Goal: Information Seeking & Learning: Find specific fact

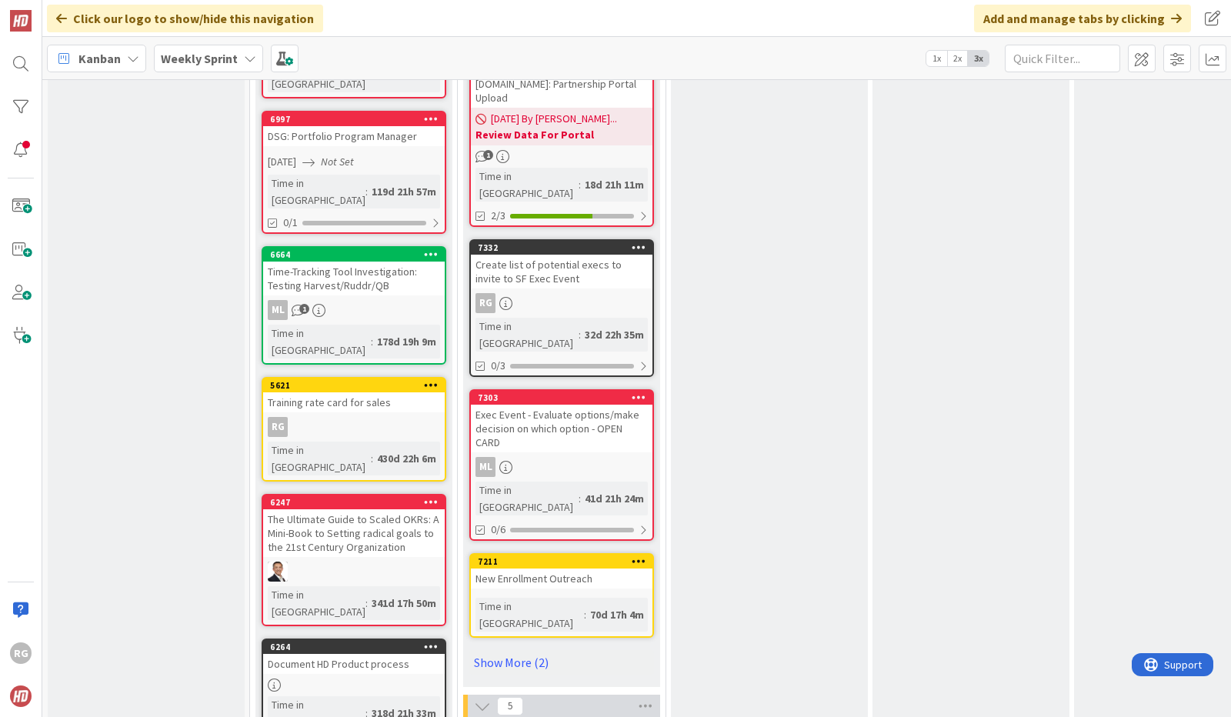
scroll to position [1381, 0]
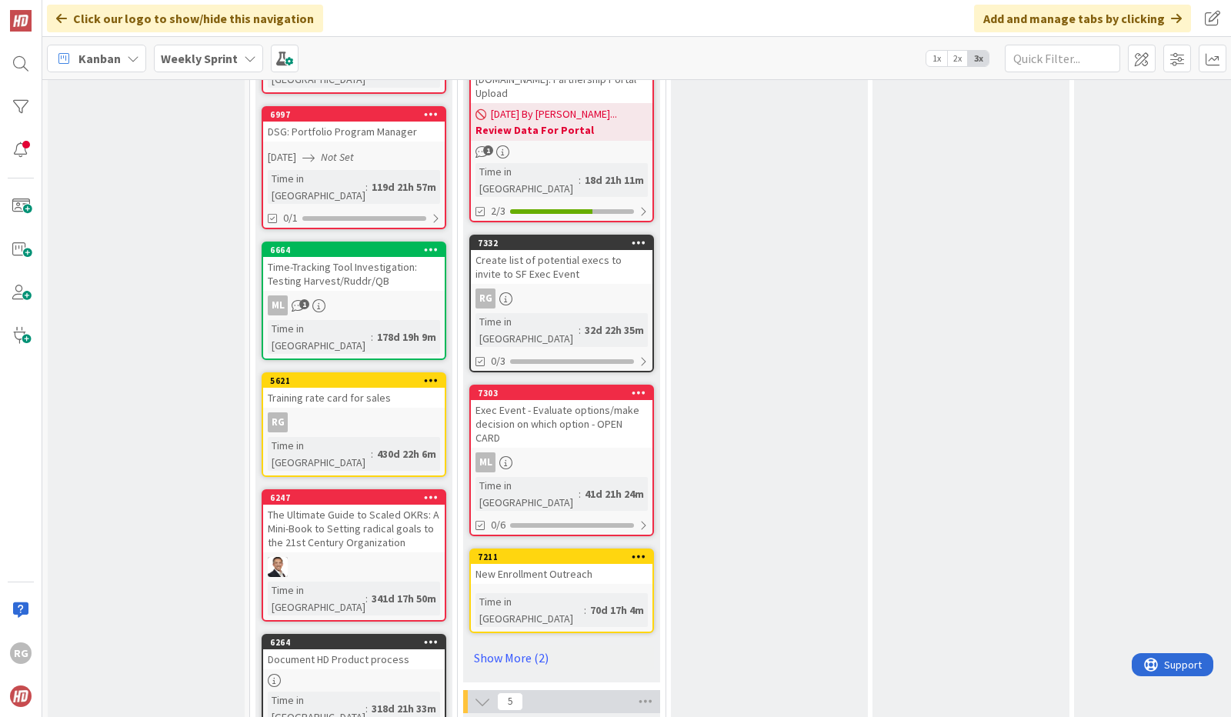
click at [592, 288] on div "RG" at bounding box center [562, 298] width 182 height 20
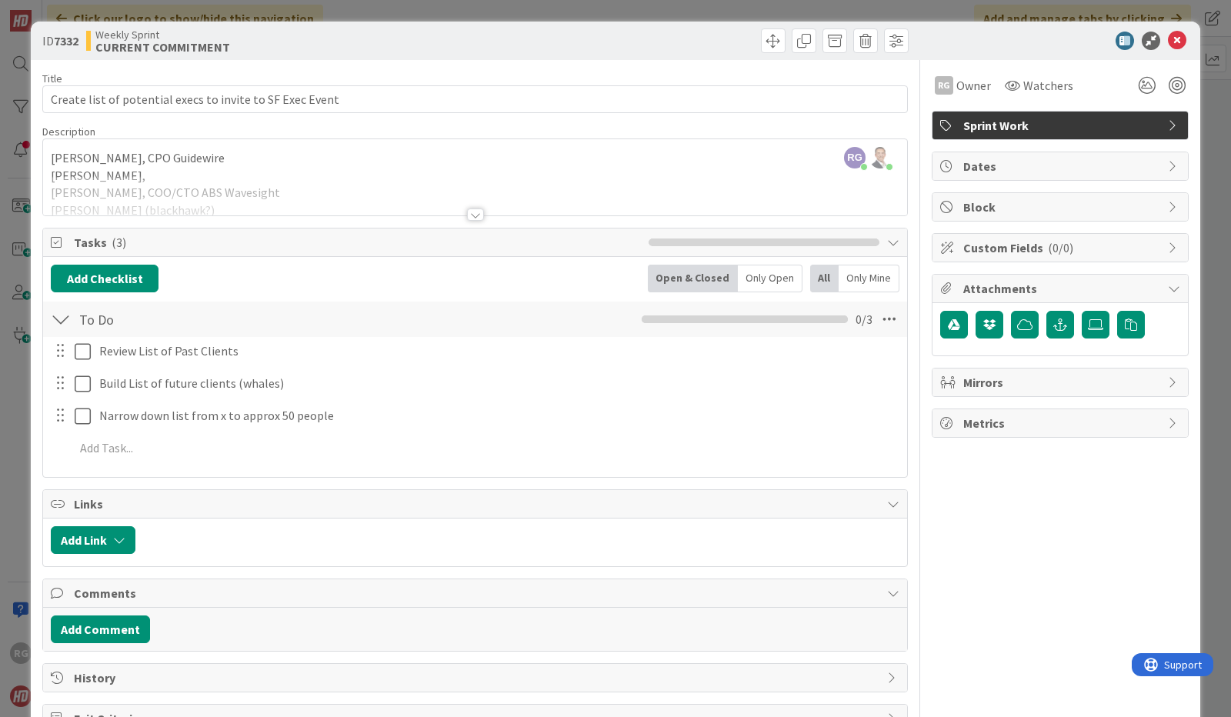
click at [761, 176] on div at bounding box center [475, 195] width 864 height 39
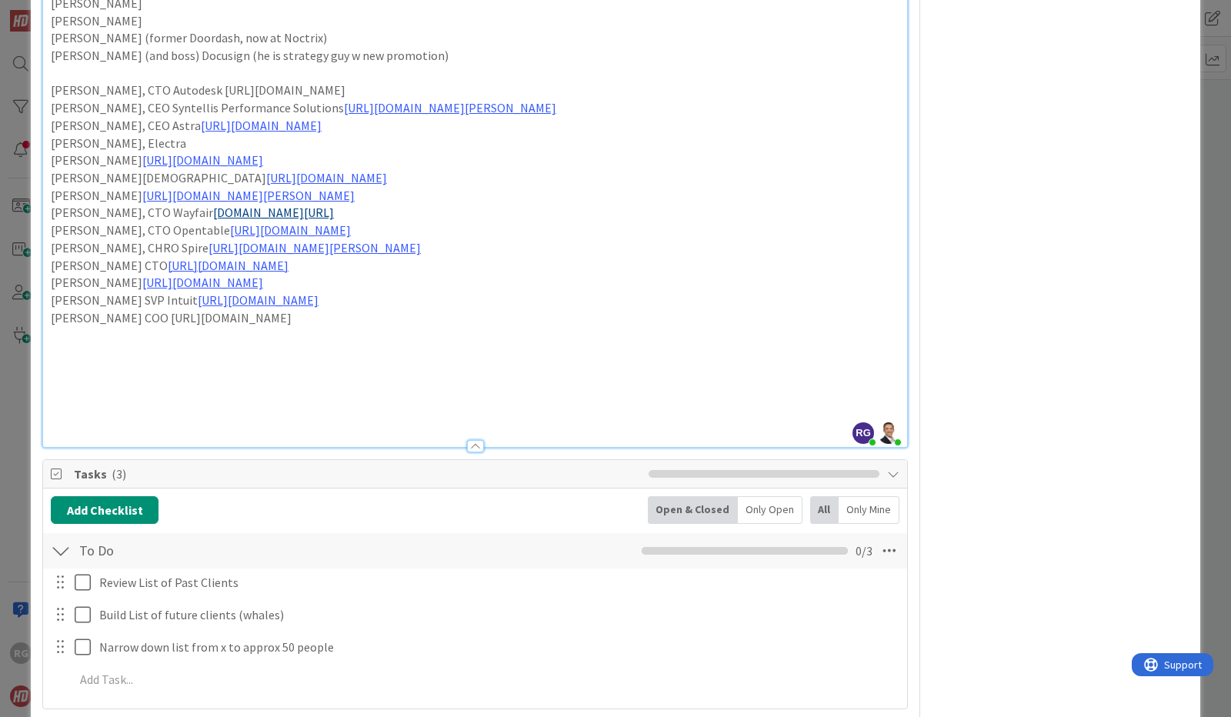
scroll to position [461, 0]
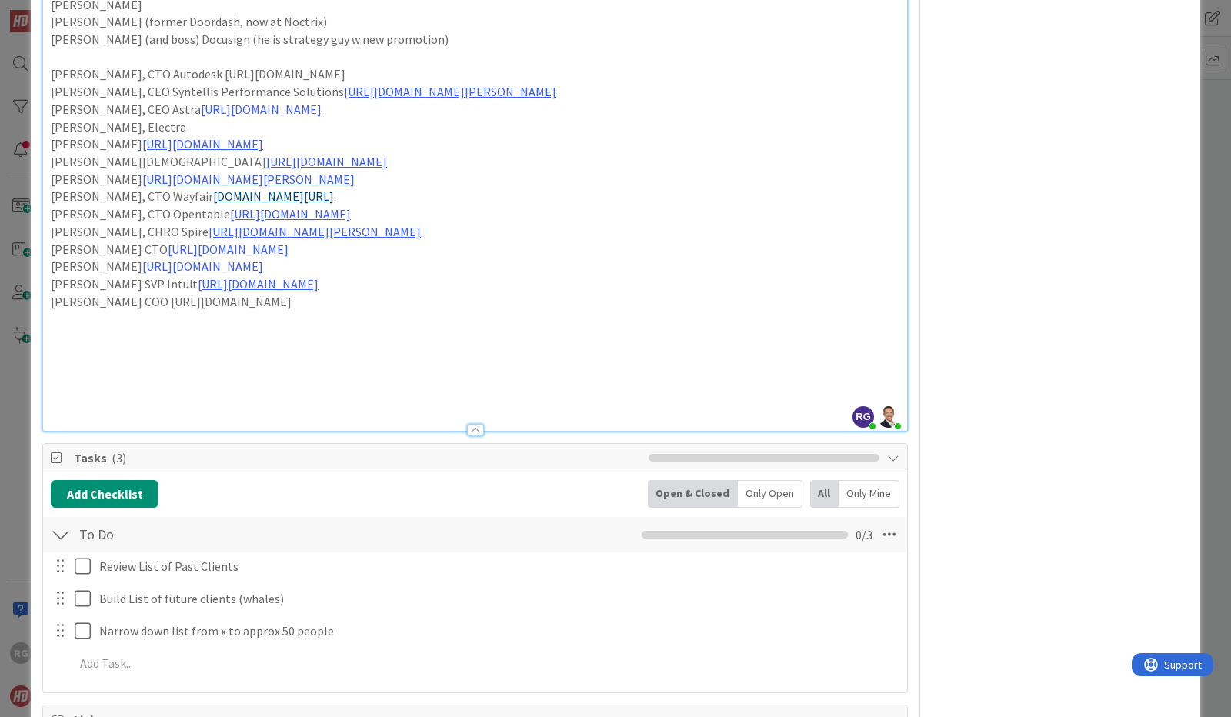
click at [60, 322] on p at bounding box center [475, 319] width 848 height 18
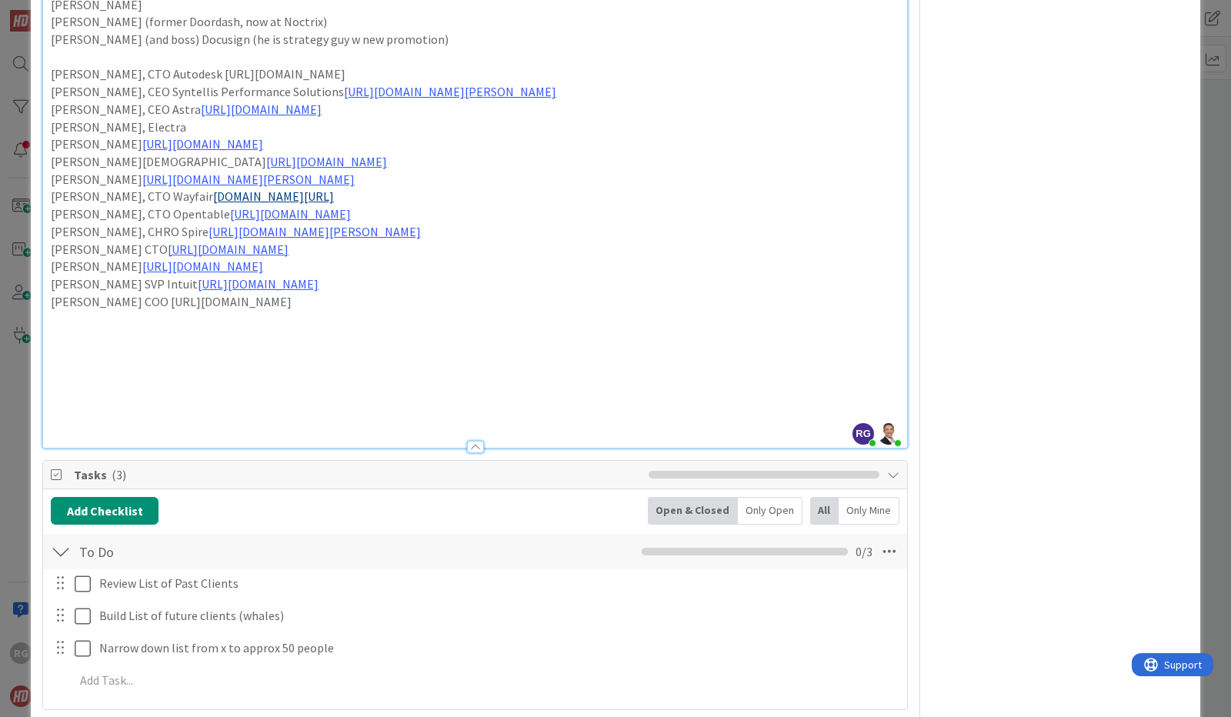
click at [52, 334] on p at bounding box center [475, 337] width 848 height 18
click at [48, 334] on div "[PERSON_NAME], CPO Guidewire [PERSON_NAME], [PERSON_NAME], COO/CTO ABS Wavesigh…" at bounding box center [475, 80] width 864 height 735
click at [463, 313] on p at bounding box center [475, 319] width 848 height 18
click at [426, 339] on p "[PERSON_NAME] [URL][DOMAIN_NAME]" at bounding box center [475, 337] width 848 height 18
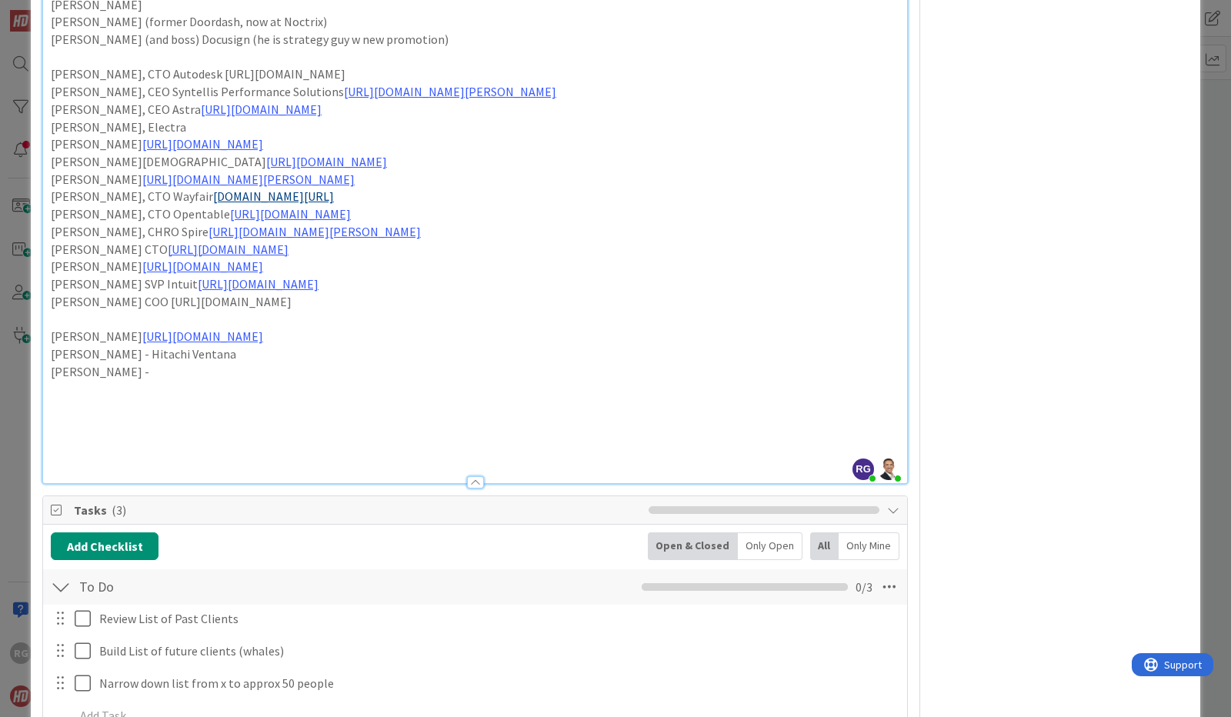
click at [145, 367] on p "[PERSON_NAME] -" at bounding box center [475, 372] width 848 height 18
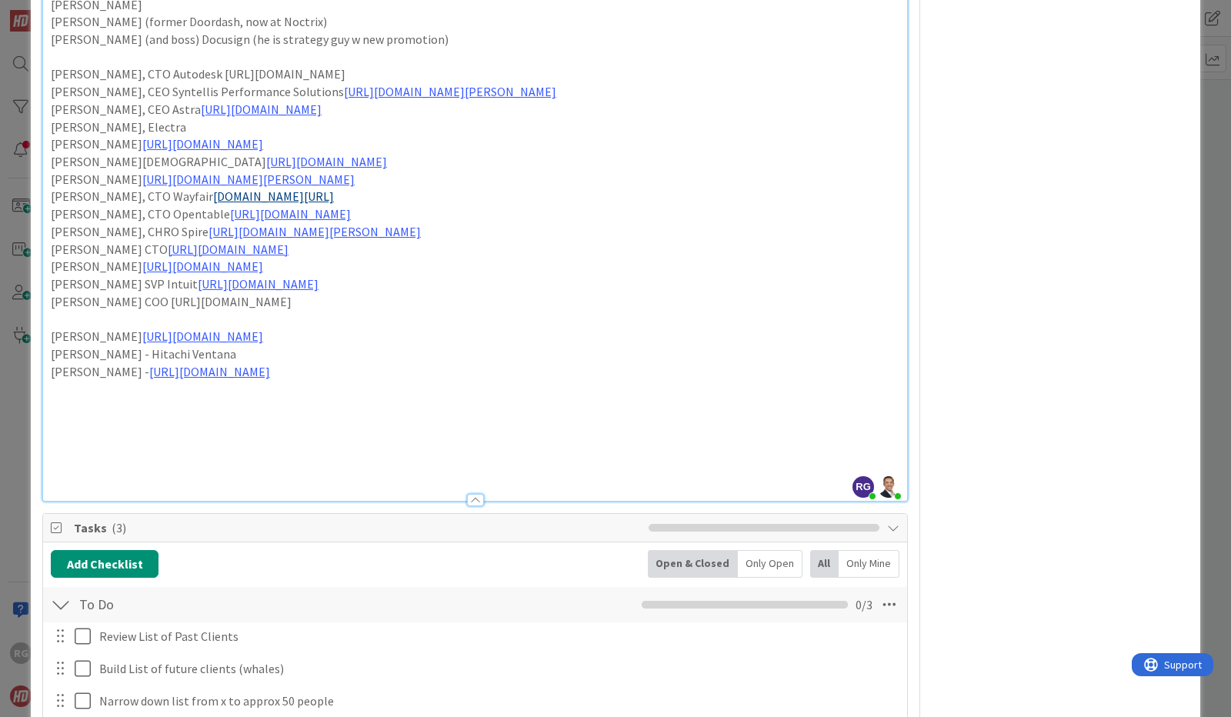
click at [54, 392] on p at bounding box center [475, 389] width 848 height 18
click at [49, 385] on div "[PERSON_NAME], CPO Guidewire [PERSON_NAME], [PERSON_NAME], COO/CTO ABS Wavesigh…" at bounding box center [475, 107] width 864 height 788
click at [378, 390] on p "[PERSON_NAME] [URL][DOMAIN_NAME]" at bounding box center [475, 389] width 848 height 18
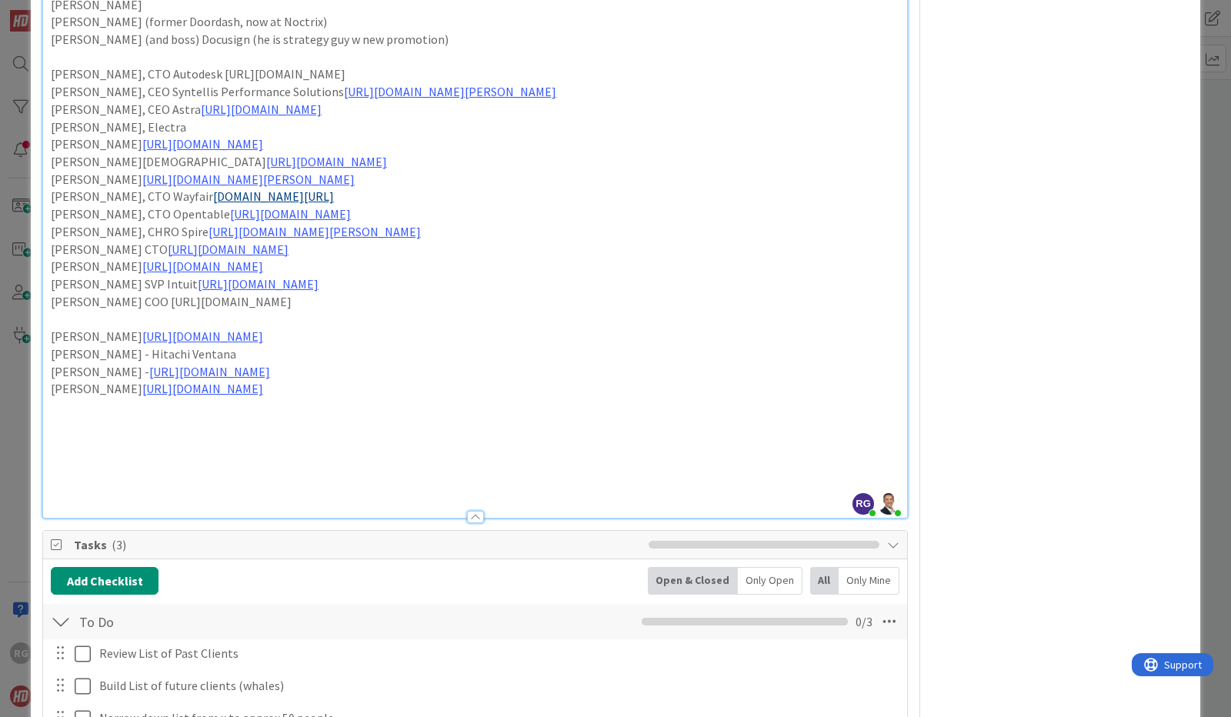
click at [58, 405] on p at bounding box center [475, 407] width 848 height 18
click at [47, 408] on div "[PERSON_NAME], CPO Guidewire [PERSON_NAME], [PERSON_NAME], COO/CTO ABS Wavesigh…" at bounding box center [475, 115] width 864 height 805
click at [361, 405] on p "[PERSON_NAME] [URL][DOMAIN_NAME]" at bounding box center [475, 407] width 848 height 18
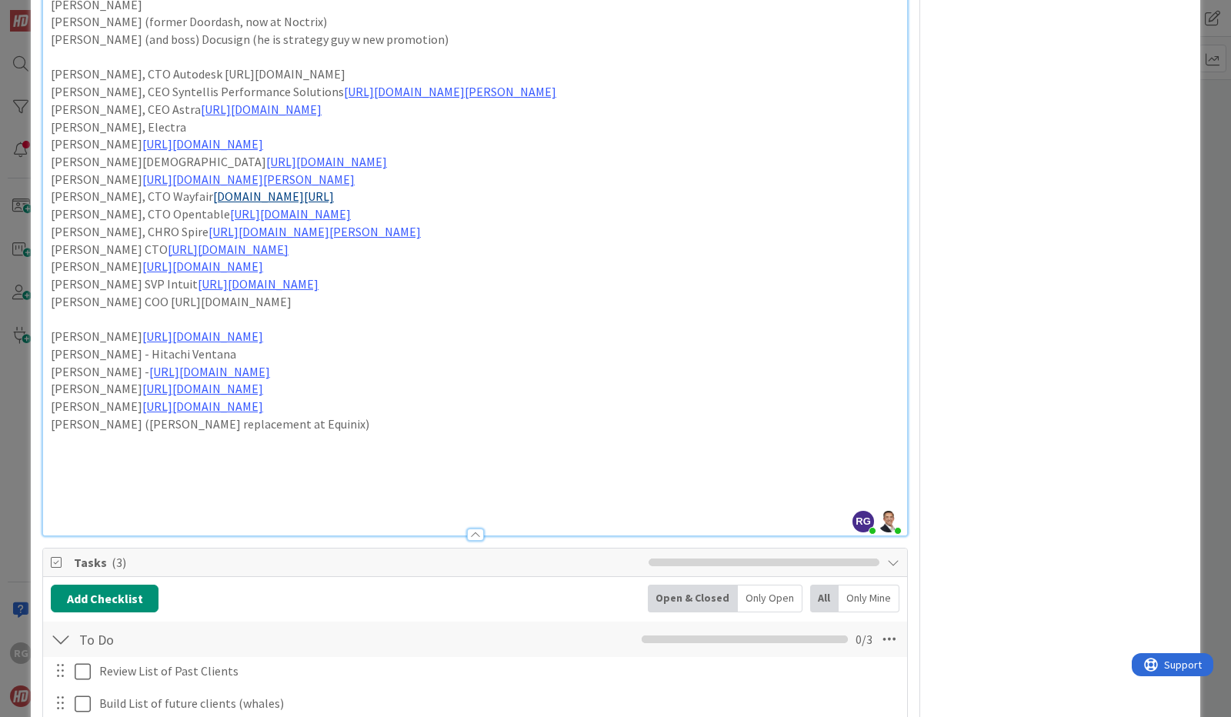
click at [1047, 188] on div "RG Owner Watchers Sprint Work Dates Block Custom Fields ( 0/0 ) Attachments Mir…" at bounding box center [1059, 326] width 257 height 1454
click at [984, 87] on div "RG Owner Watchers Sprint Work Dates Block Custom Fields ( 0/0 ) Attachments Mir…" at bounding box center [1059, 326] width 257 height 1454
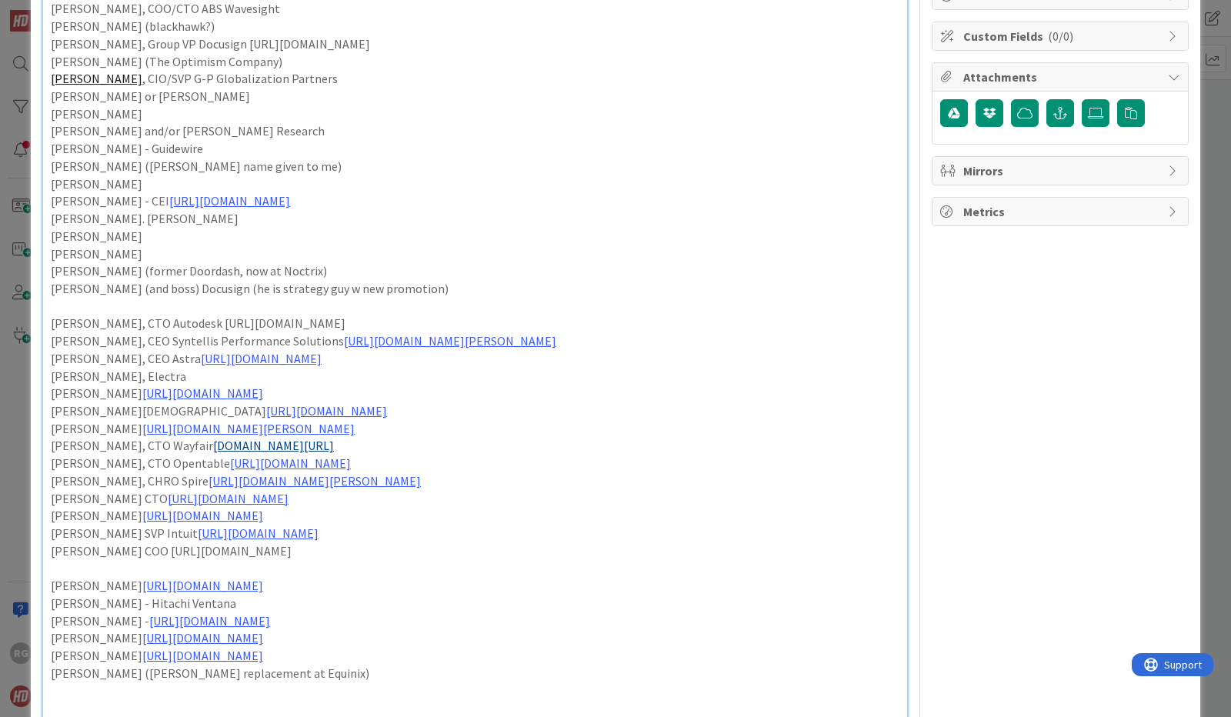
scroll to position [0, 0]
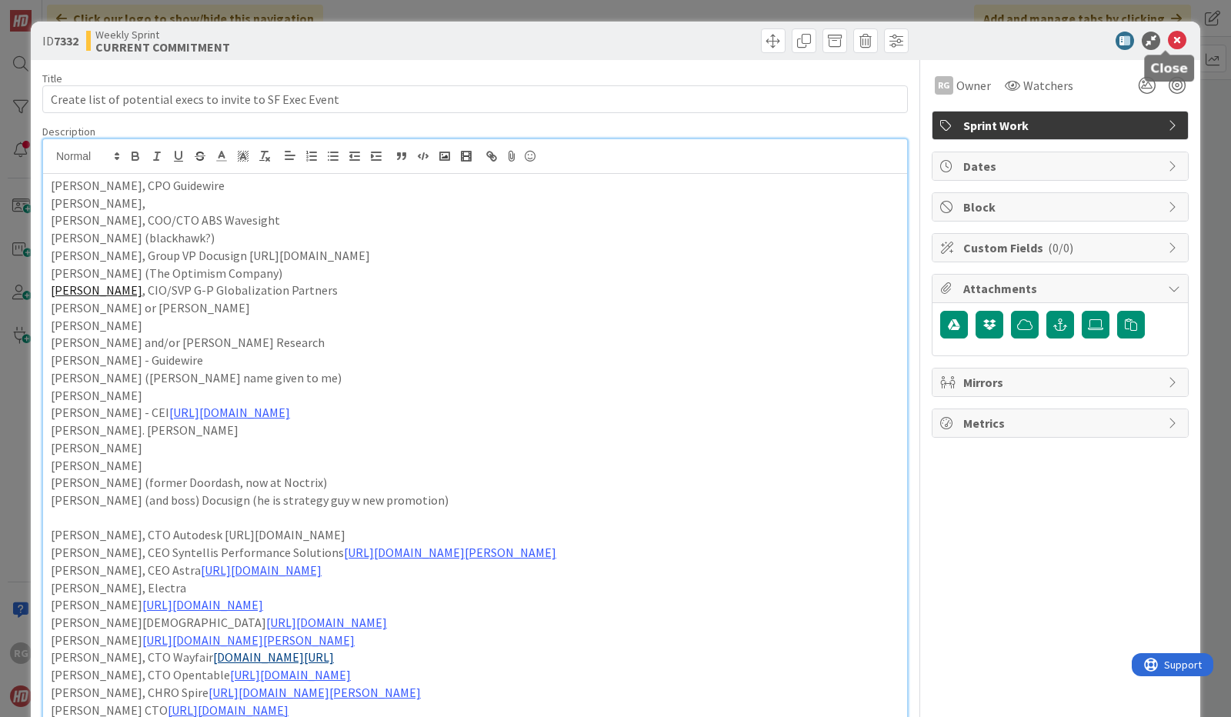
click at [1168, 38] on icon at bounding box center [1177, 41] width 18 height 18
